Goal: Task Accomplishment & Management: Manage account settings

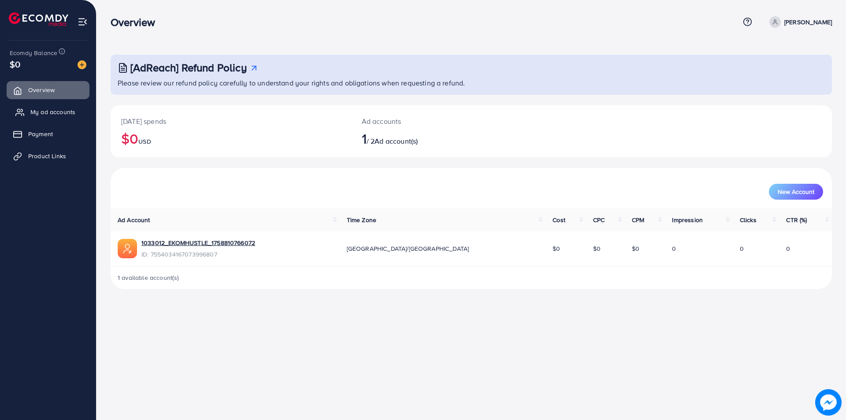
click at [65, 111] on span "My ad accounts" at bounding box center [52, 111] width 45 height 9
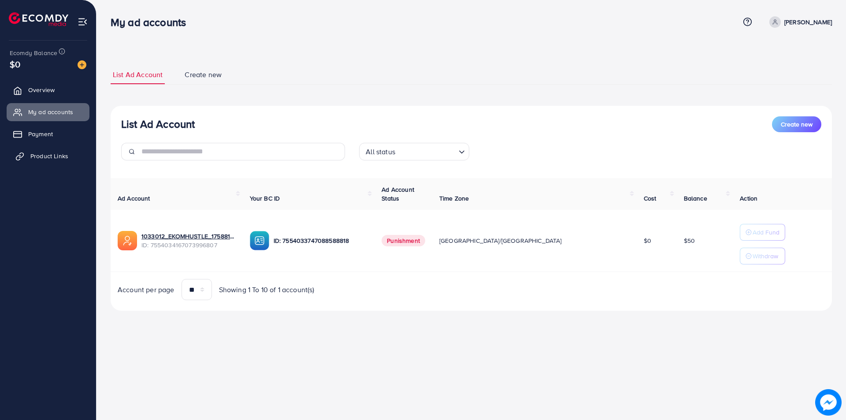
click at [54, 159] on span "Product Links" at bounding box center [49, 156] width 38 height 9
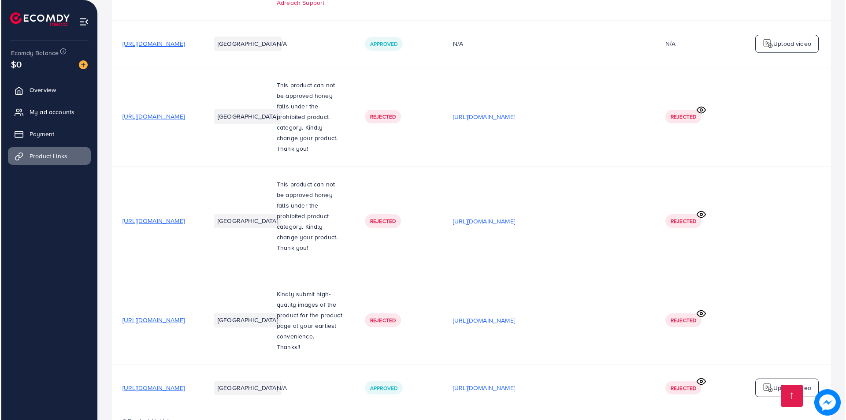
scroll to position [251, 0]
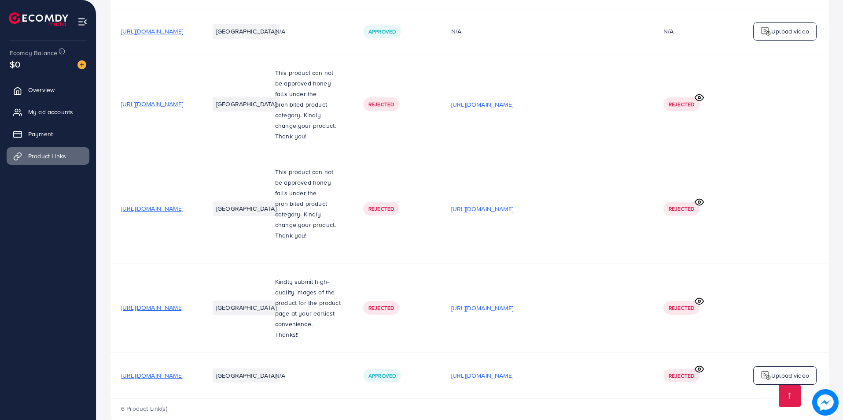
click at [183, 371] on span "[URL][DOMAIN_NAME]" at bounding box center [152, 375] width 62 height 9
click at [514, 370] on p "[URL][DOMAIN_NAME]" at bounding box center [482, 375] width 62 height 11
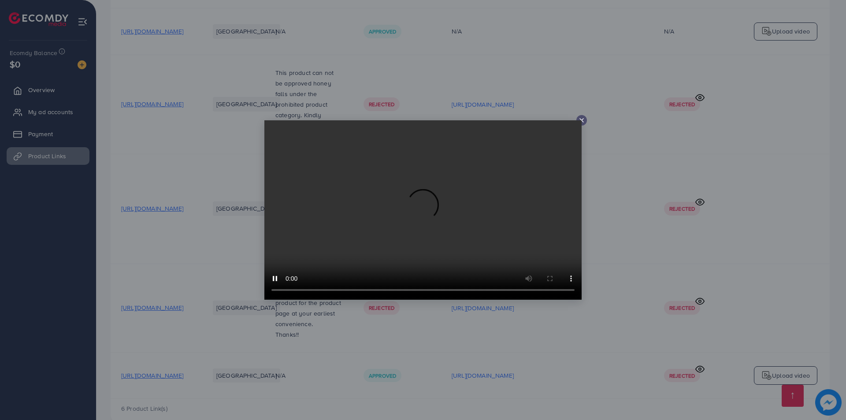
click at [476, 290] on video at bounding box center [422, 209] width 317 height 179
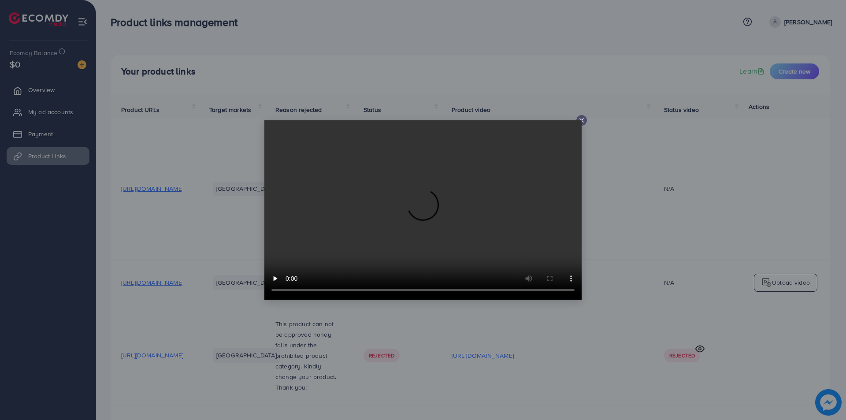
click at [581, 120] on icon at bounding box center [581, 120] width 7 height 7
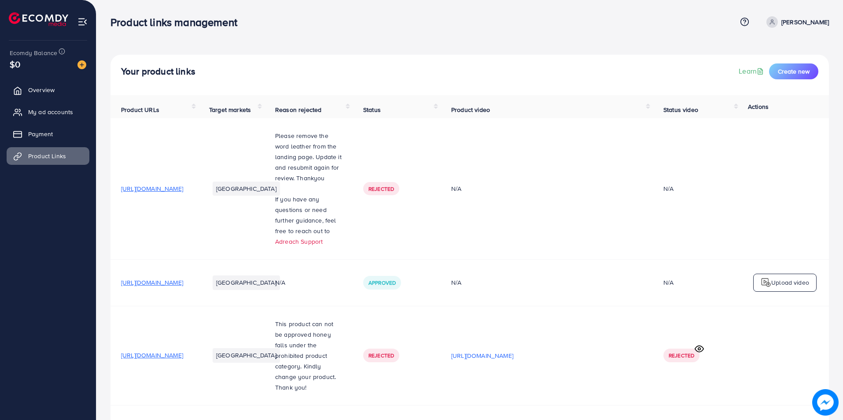
scroll to position [251, 0]
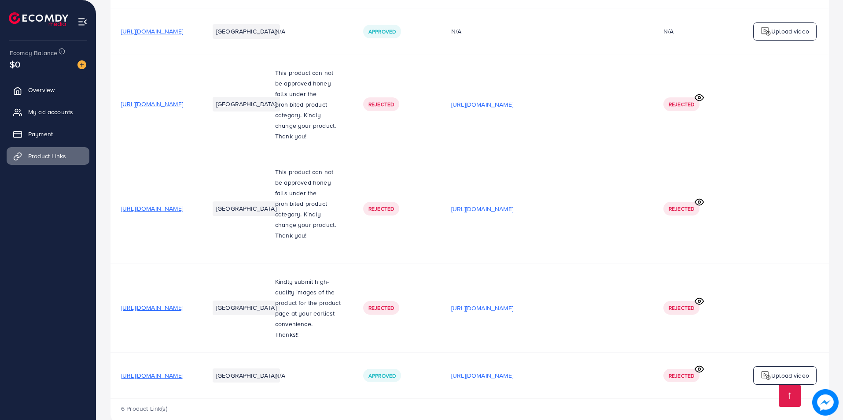
click at [618, 109] on td "[URL][DOMAIN_NAME]" at bounding box center [547, 104] width 212 height 99
